Goal: Find specific page/section: Find specific page/section

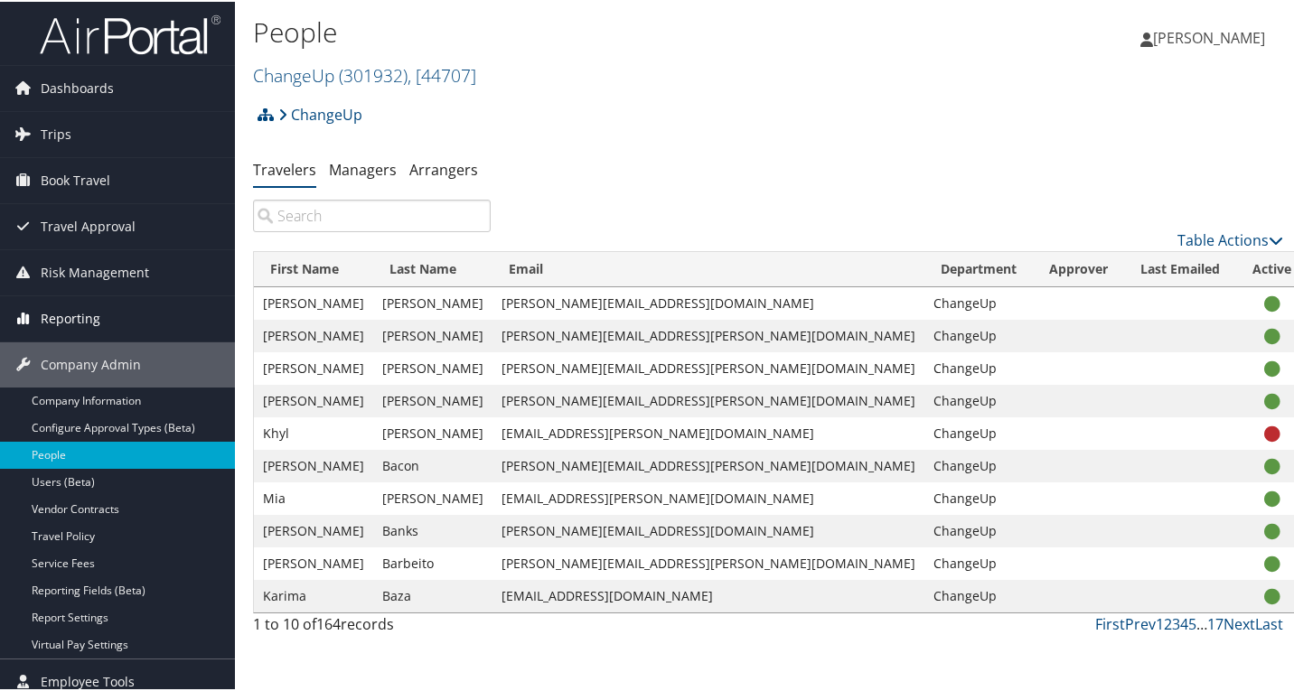
click at [83, 312] on span "Reporting" at bounding box center [71, 317] width 60 height 45
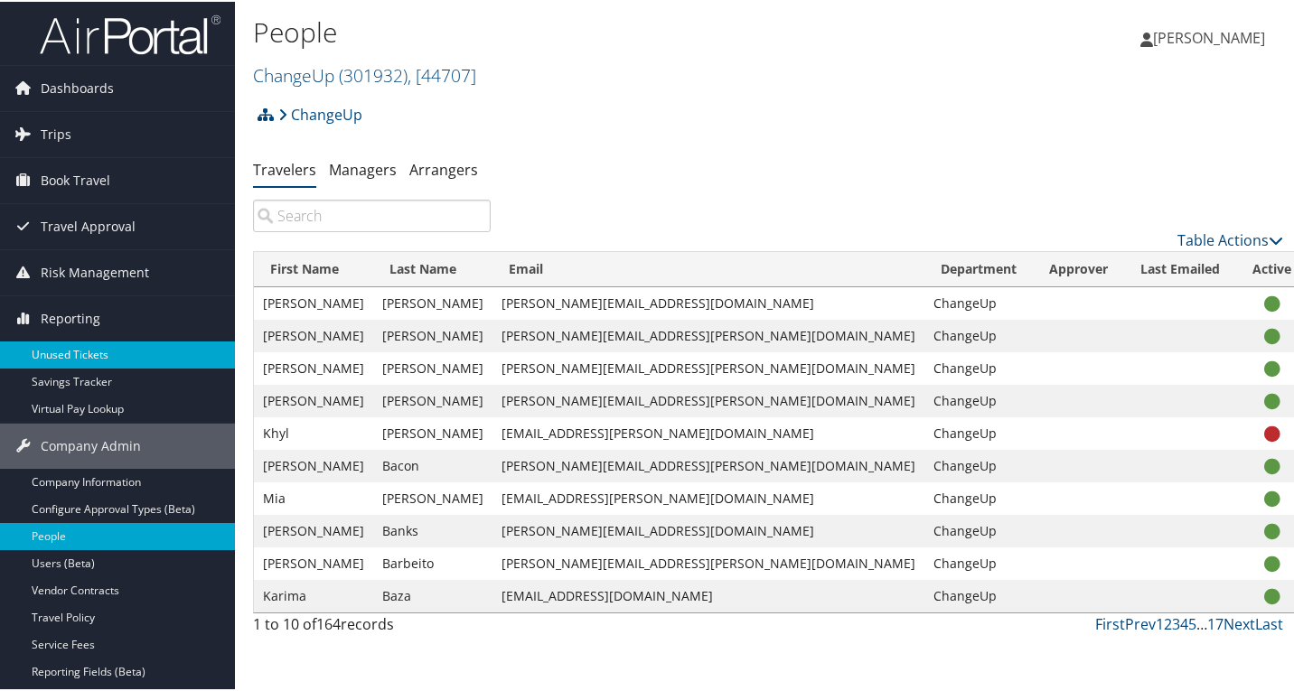
click at [100, 358] on link "Unused Tickets" at bounding box center [117, 353] width 235 height 27
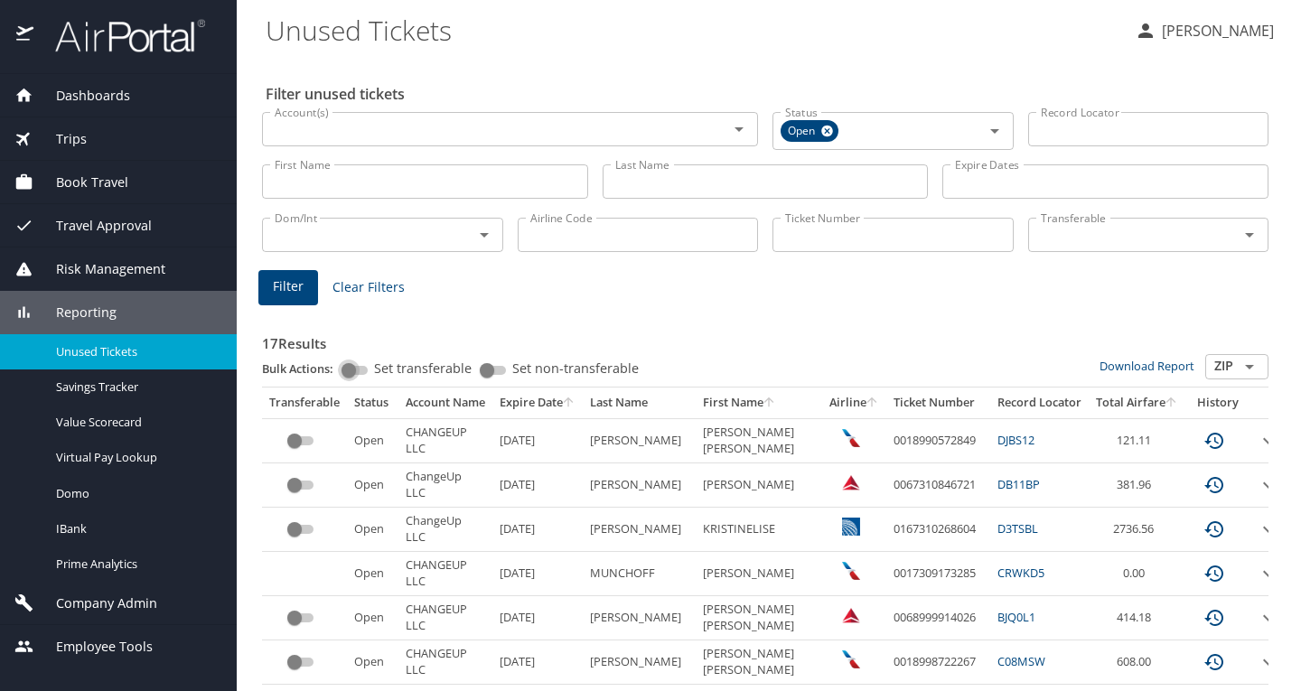
click at [354, 365] on input "Set transferable" at bounding box center [348, 371] width 65 height 22
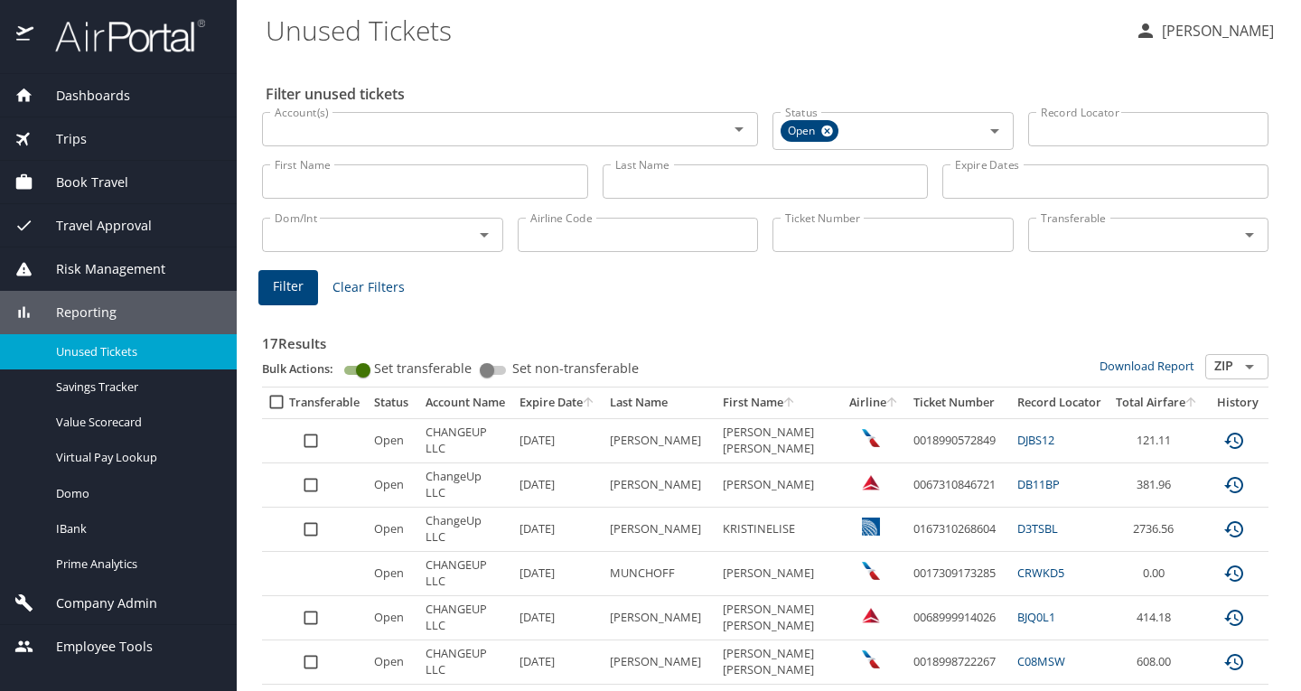
click at [366, 368] on input "Set transferable" at bounding box center [363, 371] width 65 height 22
checkbox input "false"
